Goal: Task Accomplishment & Management: Manage account settings

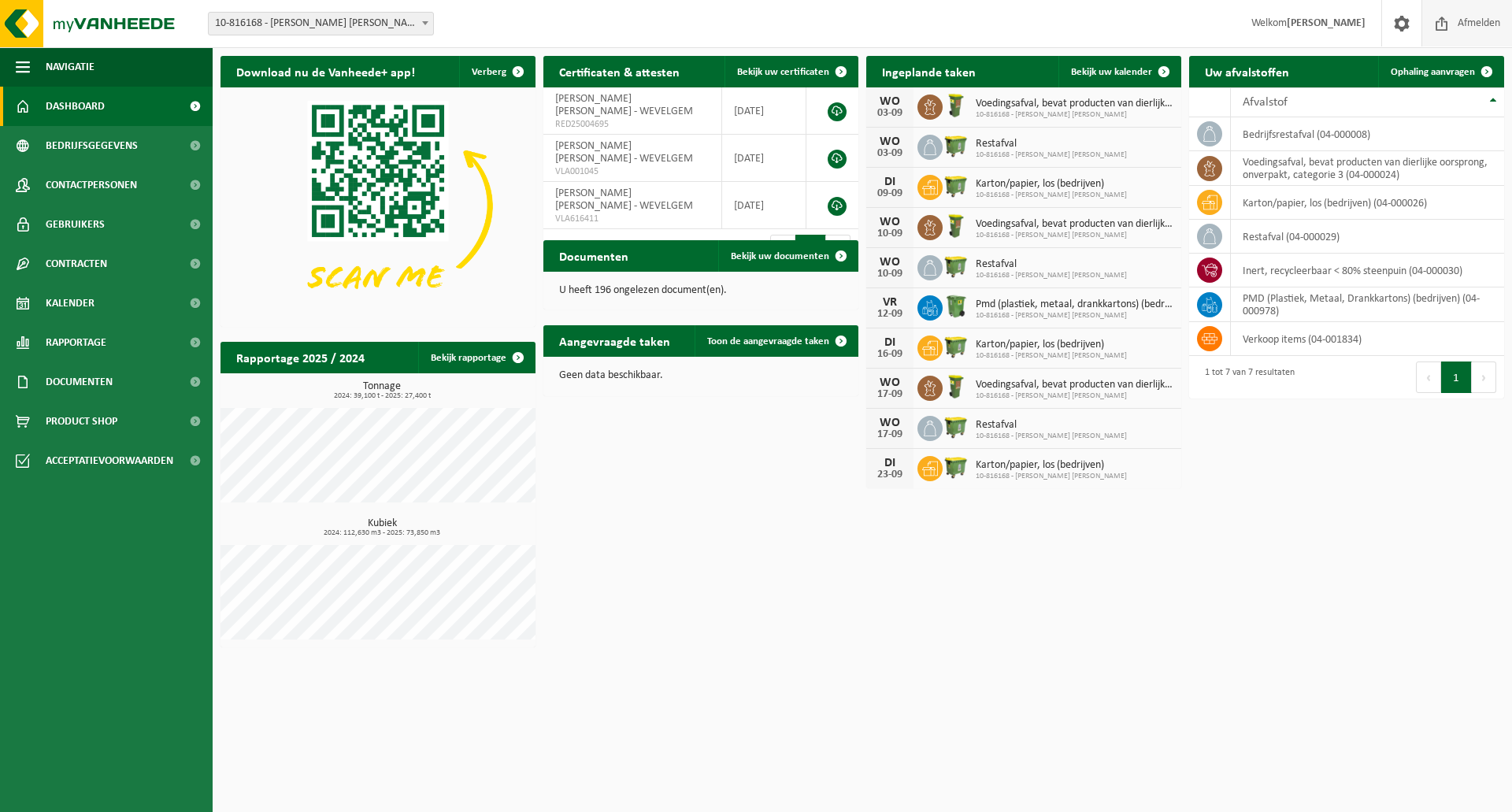
click at [1471, 21] on span "Afmelden" at bounding box center [1478, 23] width 50 height 47
